Goal: Obtain resource: Download file/media

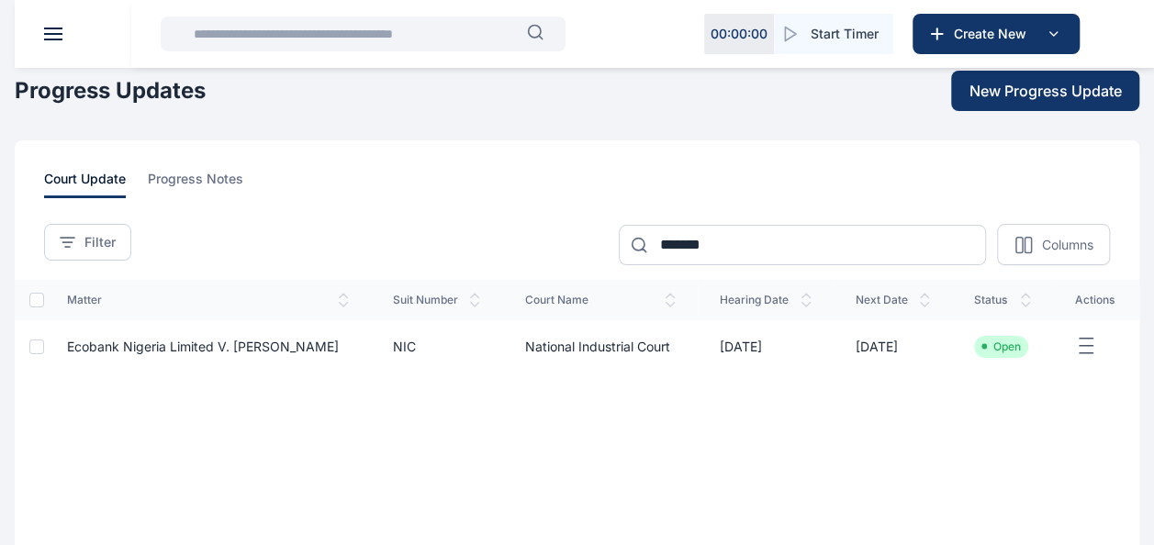
click at [53, 46] on header at bounding box center [592, 34] width 1154 height 68
click at [56, 37] on button at bounding box center [53, 34] width 18 height 13
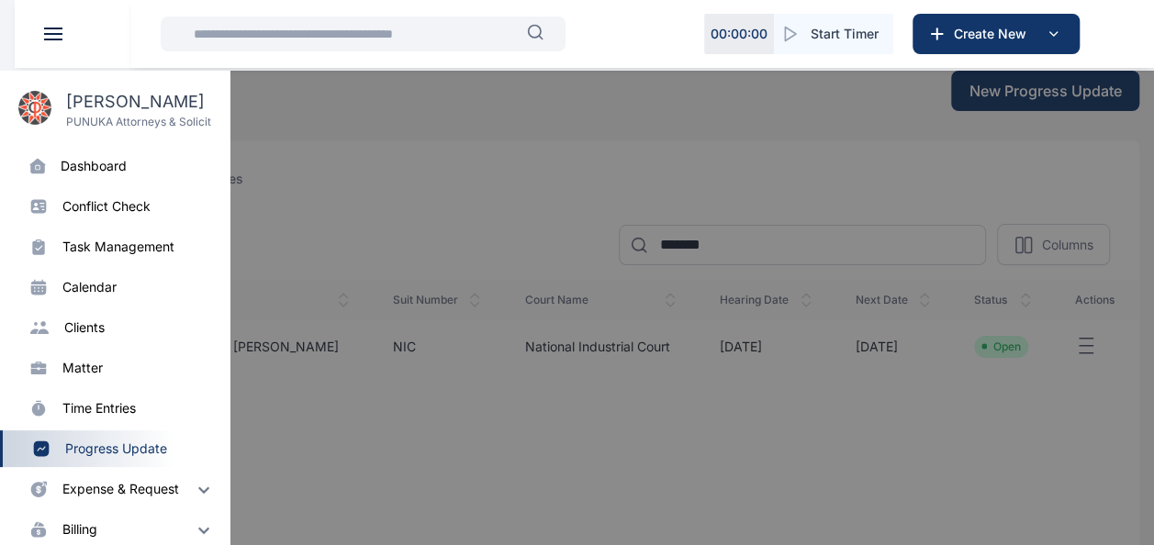
click at [121, 169] on div "dashboard" at bounding box center [94, 166] width 66 height 18
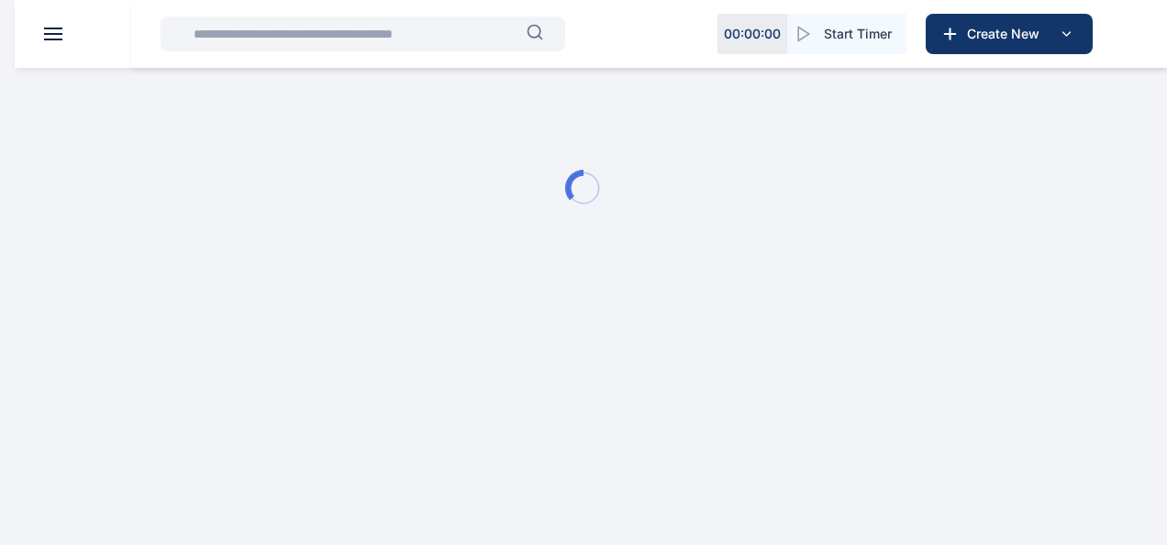
click at [552, 307] on main "Ridwan Adedeji PUNUKA Attorneys & Solicitors Dashboard dashboard Conflict-Check…" at bounding box center [583, 167] width 1167 height 335
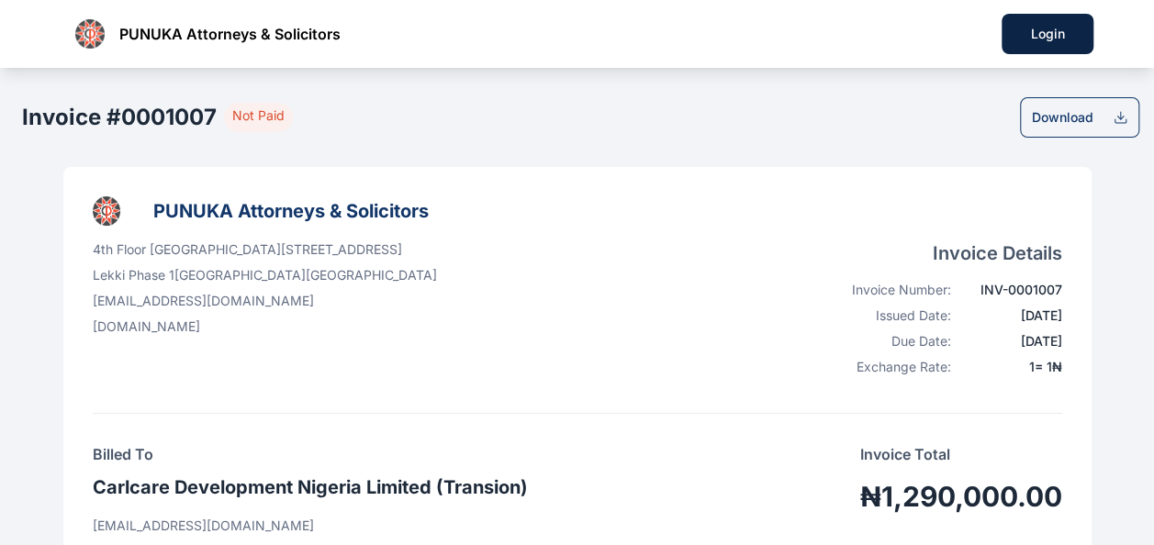
click at [1076, 106] on div "Download" at bounding box center [1079, 117] width 119 height 40
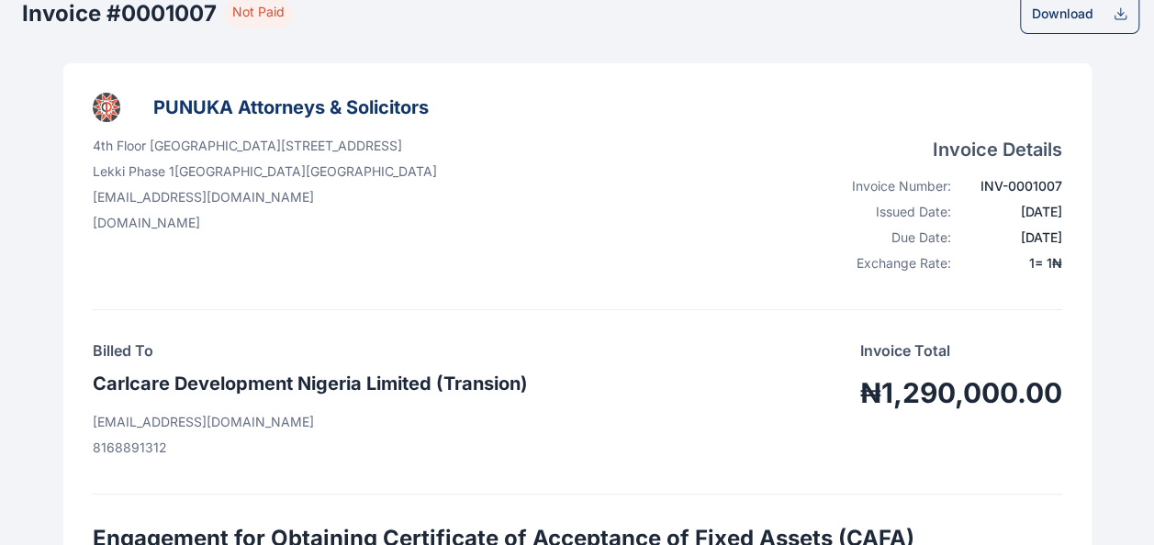
scroll to position [105, 0]
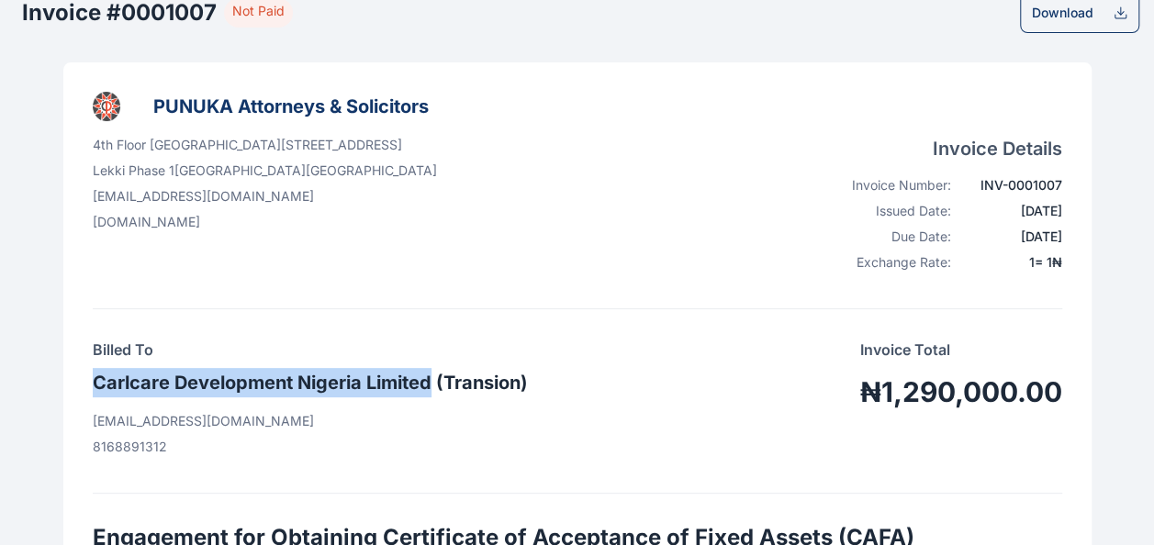
drag, startPoint x: 94, startPoint y: 379, endPoint x: 428, endPoint y: 385, distance: 334.1
click at [428, 385] on h3 "Carlcare Development Nigeria Limited (Transion)" at bounding box center [310, 382] width 435 height 29
copy h3 "Carlcare Development Nigeria Limited"
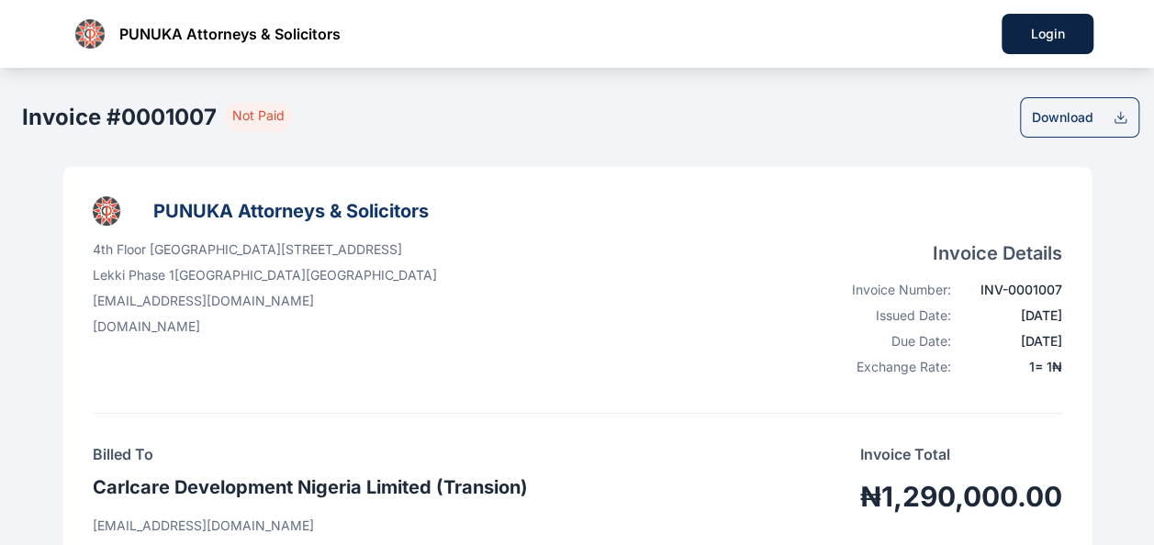
click at [1067, 122] on div "Download" at bounding box center [1062, 117] width 61 height 18
click at [1120, 112] on icon at bounding box center [1120, 117] width 16 height 15
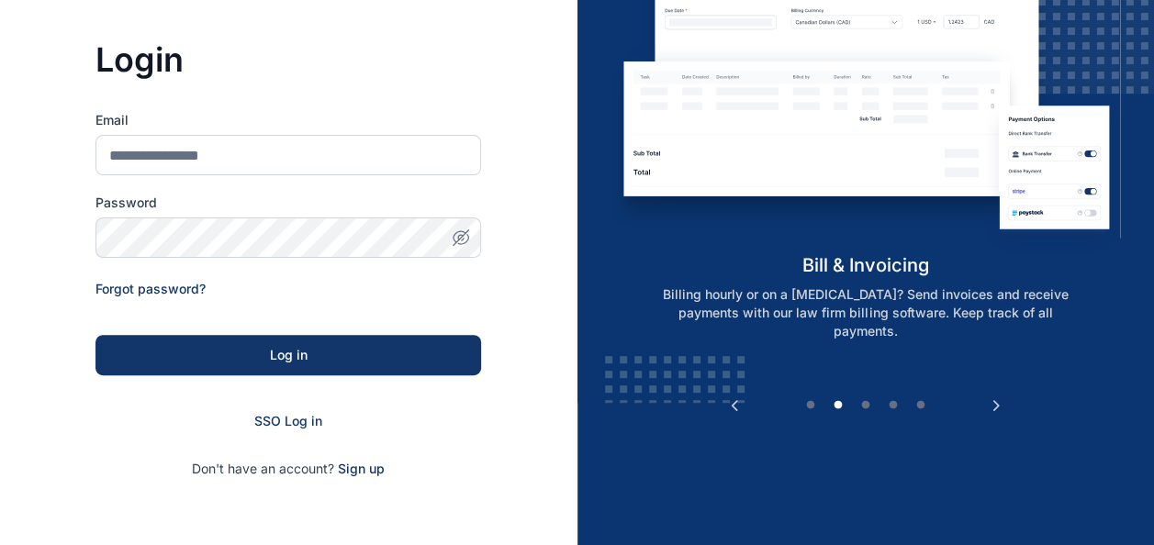
scroll to position [147, 0]
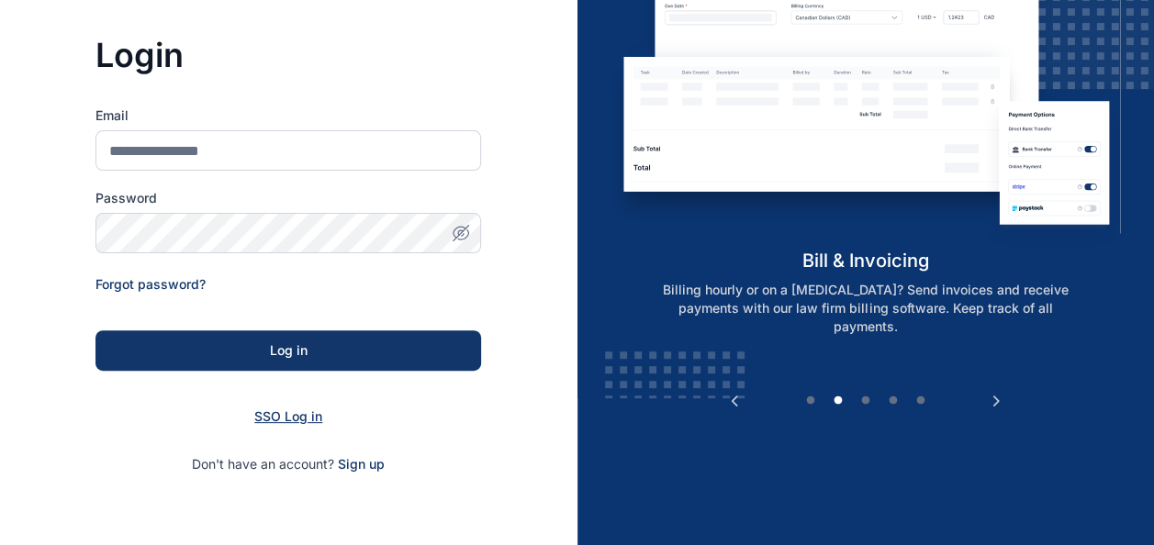
click at [292, 419] on span "SSO Log in" at bounding box center [288, 416] width 68 height 16
